Goal: Task Accomplishment & Management: Use online tool/utility

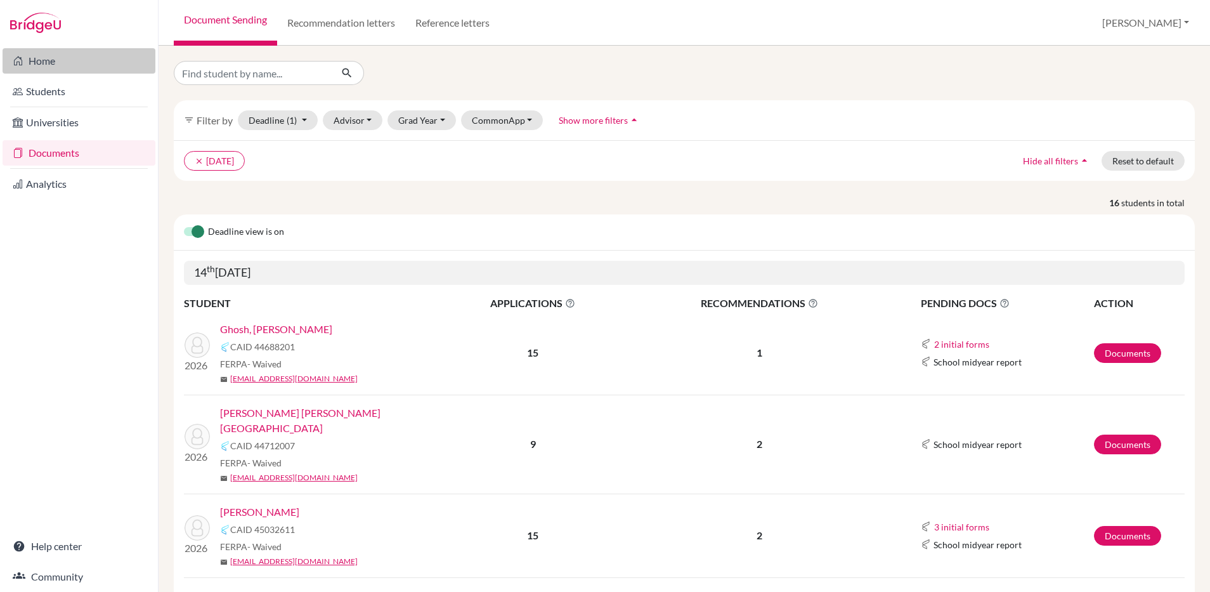
click at [45, 60] on link "Home" at bounding box center [79, 60] width 153 height 25
click at [285, 69] on input "Find student by name..." at bounding box center [252, 73] width 157 height 24
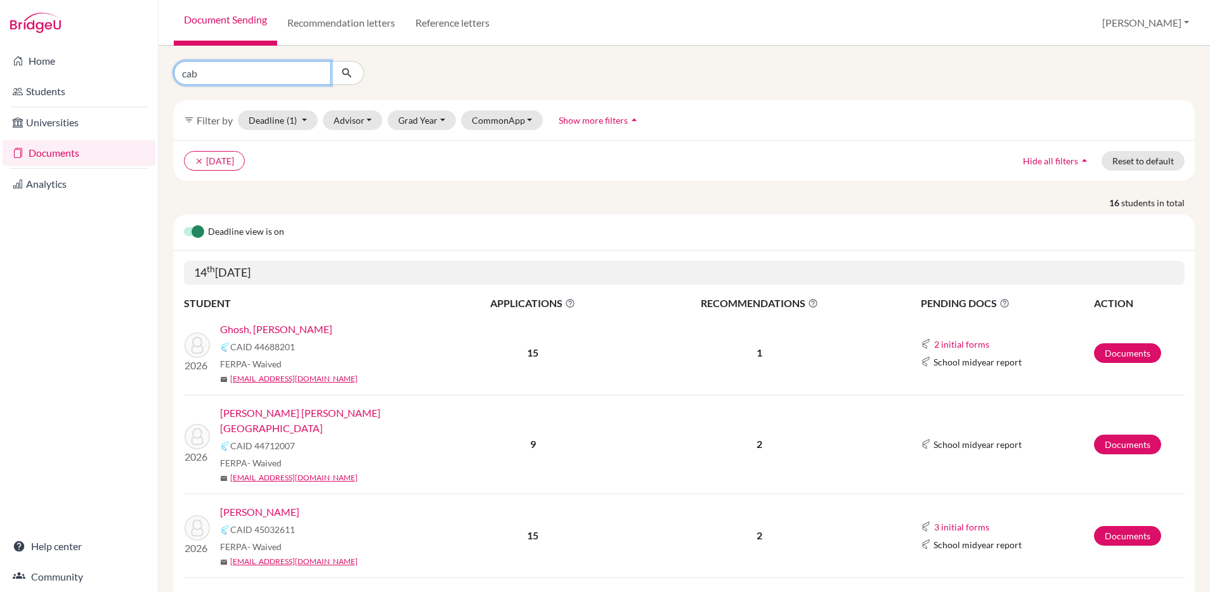
type input "cabrejas"
click at [353, 72] on icon "submit" at bounding box center [346, 73] width 13 height 13
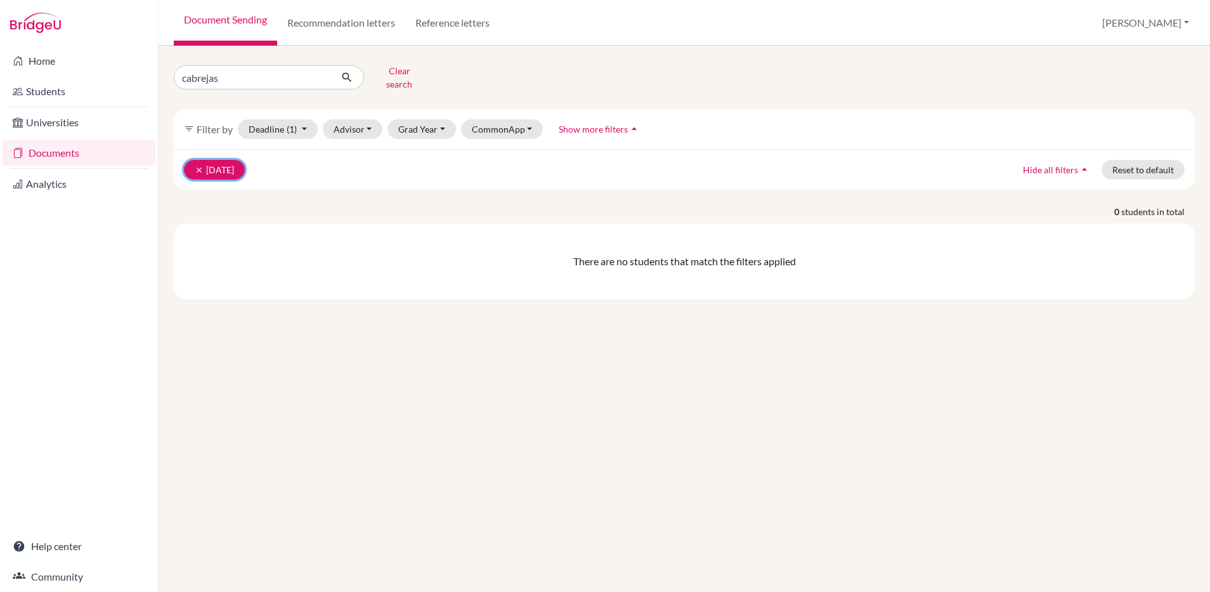
click at [199, 165] on icon "clear" at bounding box center [199, 169] width 9 height 9
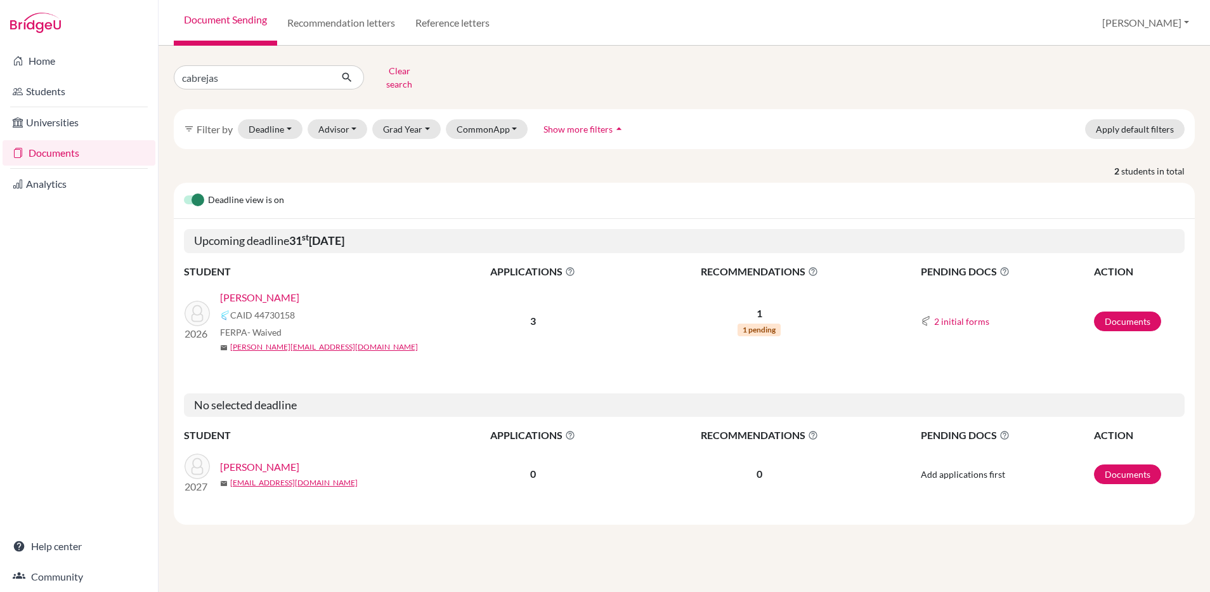
click at [264, 290] on link "[PERSON_NAME]" at bounding box center [259, 297] width 79 height 15
